Goal: Task Accomplishment & Management: Manage account settings

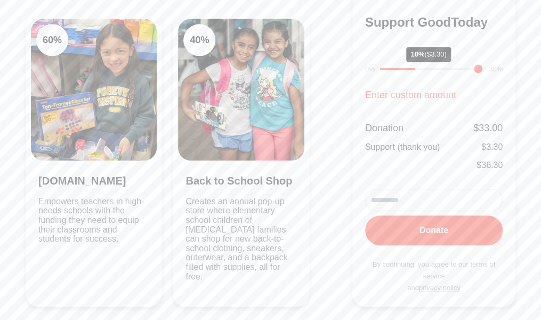
scroll to position [250, 0]
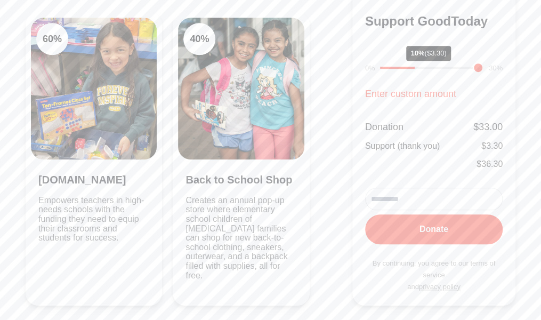
click at [79, 196] on p "Empowers teachers in high-needs schools with the funding they need to equip the…" at bounding box center [93, 238] width 111 height 84
click at [69, 85] on img at bounding box center [94, 89] width 126 height 142
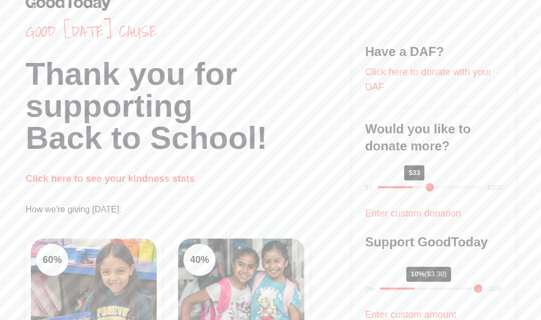
scroll to position [0, 0]
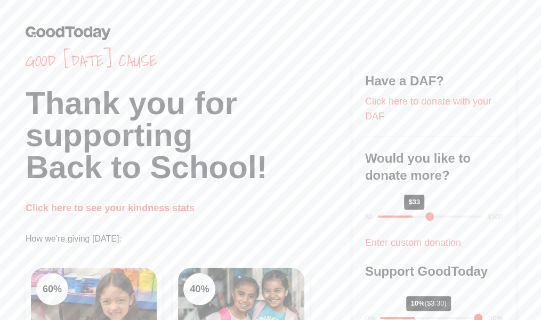
click at [52, 287] on div "60 %" at bounding box center [52, 289] width 32 height 32
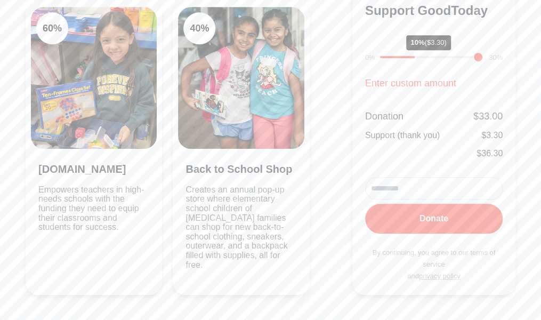
scroll to position [260, 0]
type input "*"
click at [384, 56] on input "range" at bounding box center [431, 57] width 103 height 2
drag, startPoint x: 384, startPoint y: 55, endPoint x: 355, endPoint y: 61, distance: 29.0
click at [380, 59] on input "range" at bounding box center [431, 57] width 103 height 2
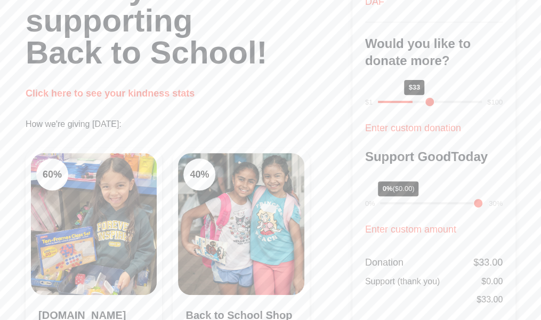
scroll to position [91, 0]
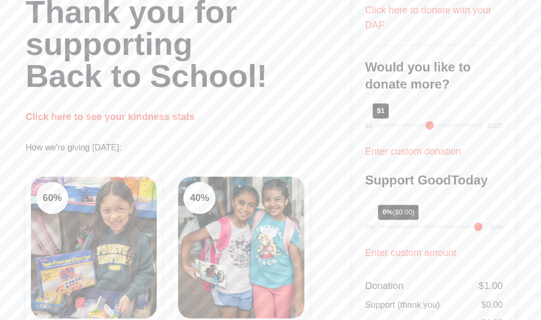
drag, startPoint x: 382, startPoint y: 127, endPoint x: 355, endPoint y: 126, distance: 27.2
type input "*"
click at [378, 126] on input "range" at bounding box center [430, 125] width 104 height 2
click at [325, 136] on div "Good [DATE] cause Thank you for supporting Back to School! Click here to see yo…" at bounding box center [189, 212] width 327 height 504
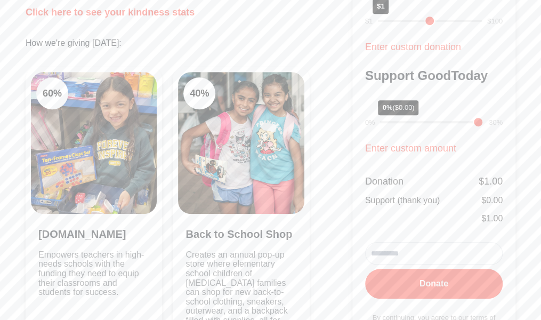
scroll to position [196, 0]
drag, startPoint x: 117, startPoint y: 15, endPoint x: 110, endPoint y: 14, distance: 7.5
click at [110, 14] on link "Click here to see your kindness stats" at bounding box center [110, 11] width 169 height 11
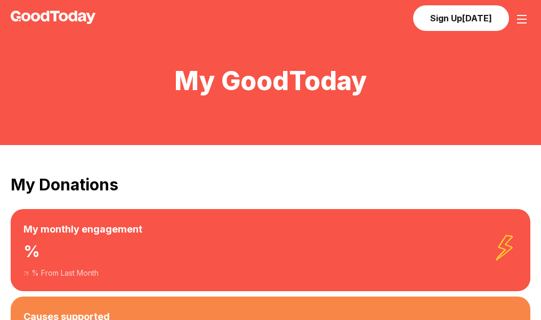
scroll to position [196, 0]
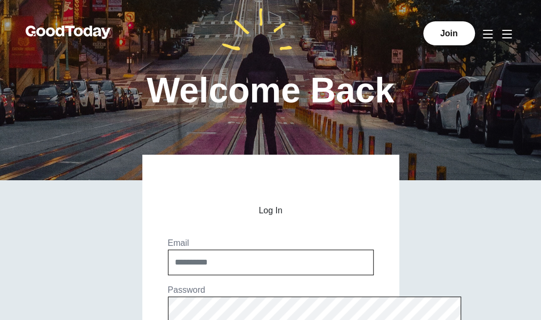
scroll to position [193, 0]
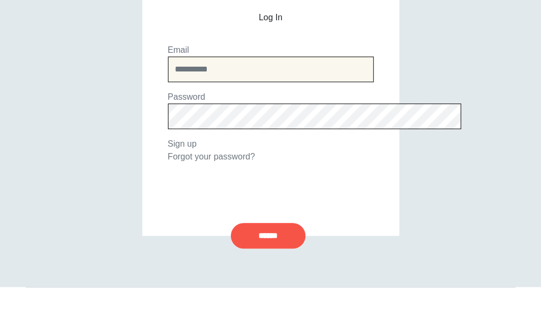
click at [183, 75] on input "email" at bounding box center [271, 69] width 206 height 26
type input "**********"
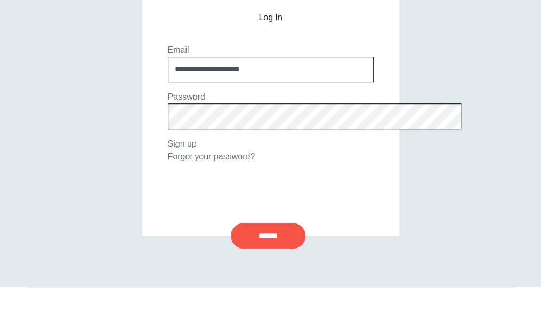
click at [231, 223] on input "******" at bounding box center [268, 236] width 75 height 26
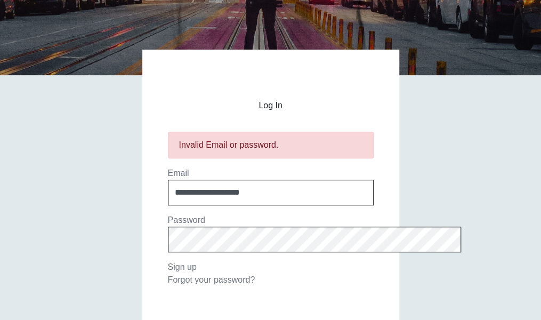
scroll to position [141, 0]
